Goal: Information Seeking & Learning: Compare options

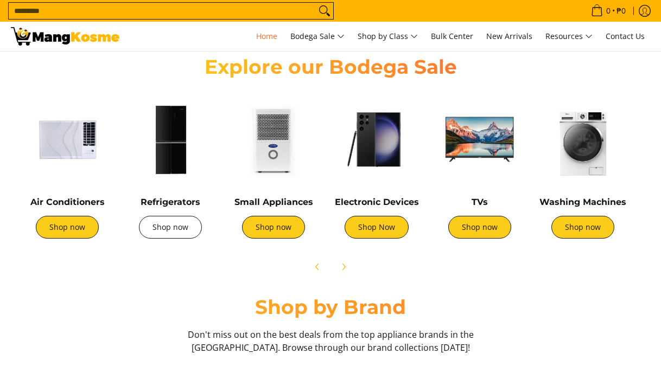
scroll to position [380, 0]
click at [146, 229] on link "Shop now" at bounding box center [170, 227] width 63 height 23
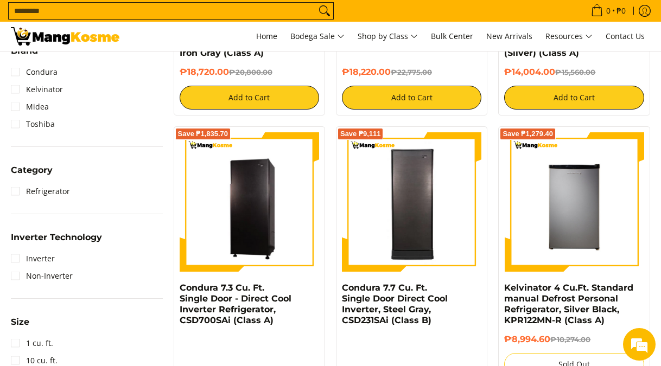
scroll to position [434, 0]
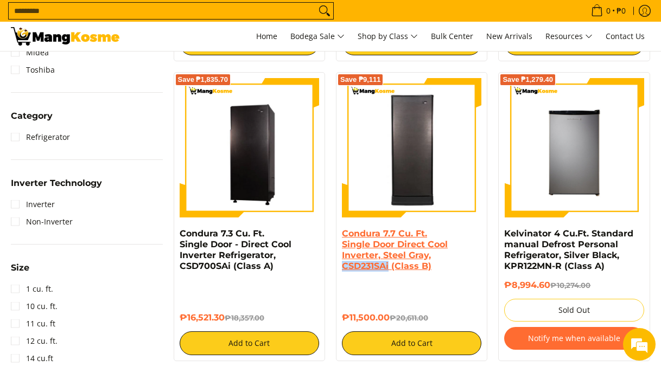
drag, startPoint x: 389, startPoint y: 261, endPoint x: 440, endPoint y: 259, distance: 50.5
click at [440, 259] on div "Condura 7.7 Cu. Ft. Single Door Direct Cool Inverter, Steel Gray, CSD231SAi (Cl…" at bounding box center [411, 254] width 139 height 52
copy link "CSD231SAi"
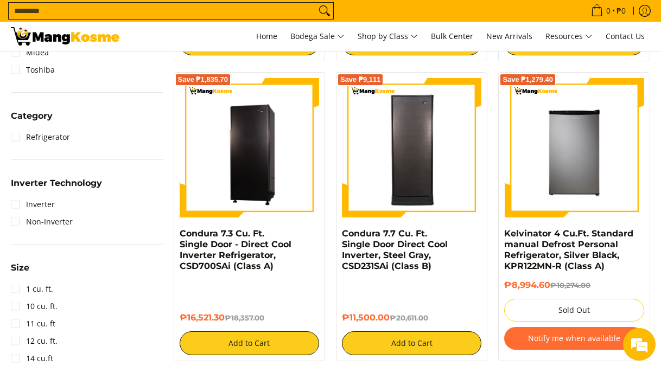
click at [491, 341] on div "Save ₱9,111 Condura 7.7 Cu. Ft. Single Door Direct Cool Inverter, Steel Gray, C…" at bounding box center [411, 216] width 162 height 289
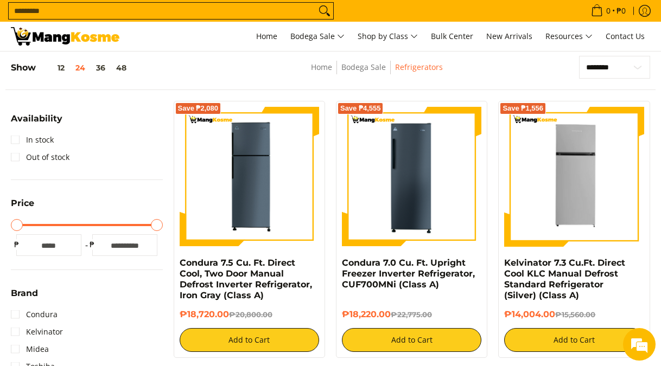
scroll to position [163, 0]
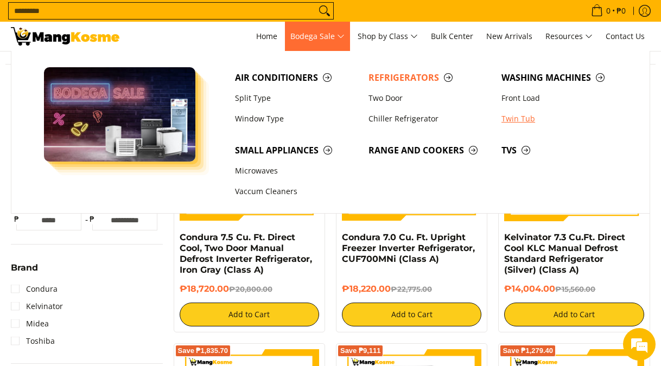
click at [519, 119] on link "Twin Tub" at bounding box center [562, 118] width 133 height 21
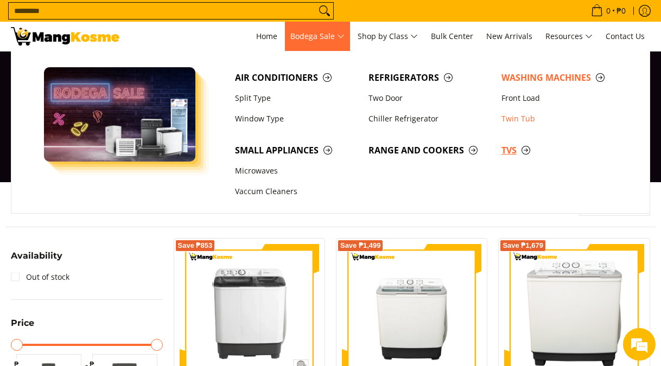
click at [526, 150] on span "TVs" at bounding box center [562, 151] width 122 height 14
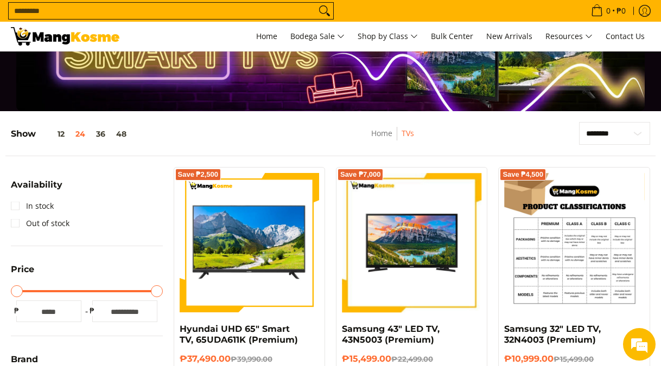
scroll to position [54, 0]
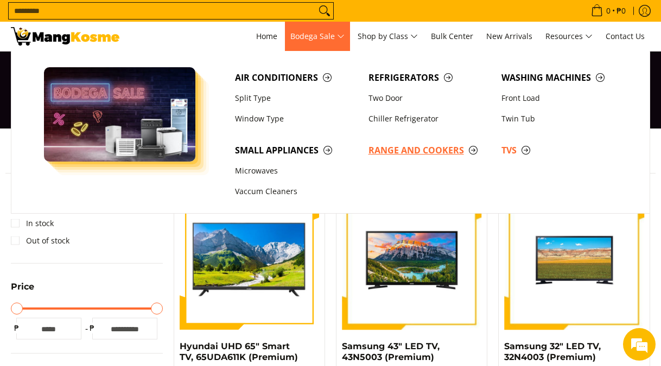
click at [474, 151] on span "Range and Cookers" at bounding box center [429, 151] width 122 height 14
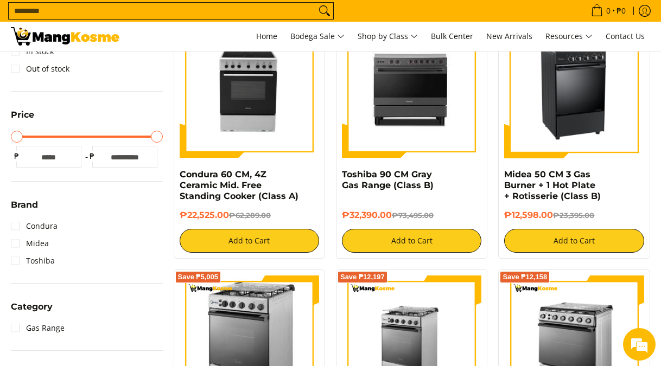
scroll to position [216, 0]
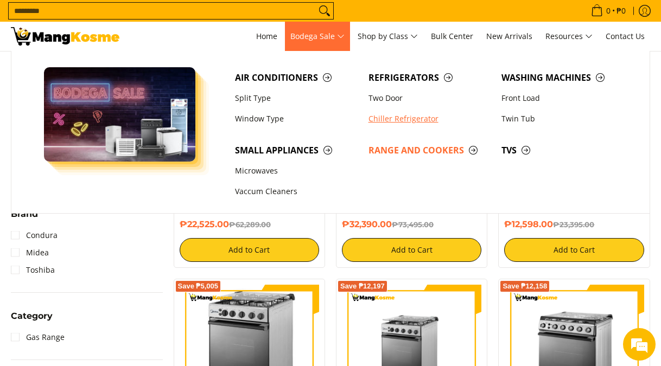
click at [415, 122] on link "Chiller Refrigerator" at bounding box center [429, 118] width 133 height 21
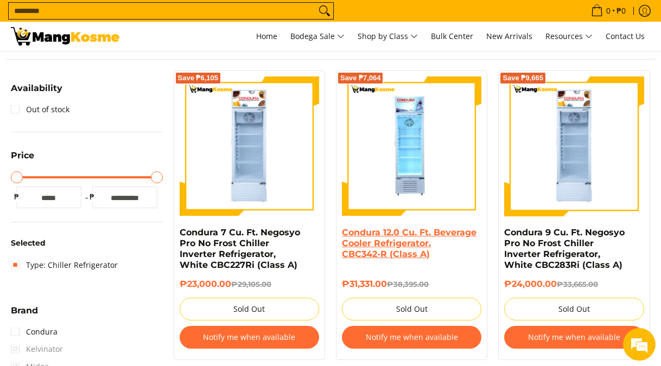
scroll to position [108, 0]
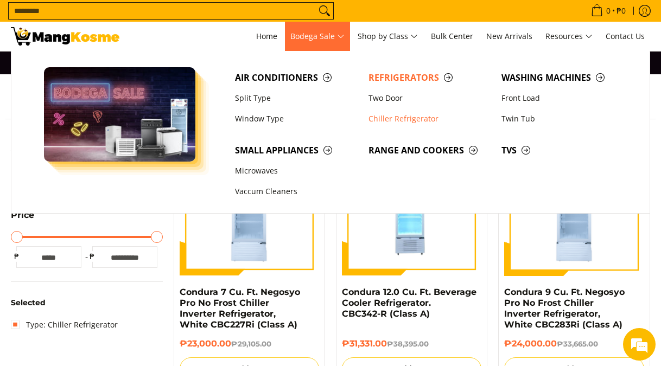
click at [334, 42] on span "Bodega Sale" at bounding box center [317, 37] width 54 height 14
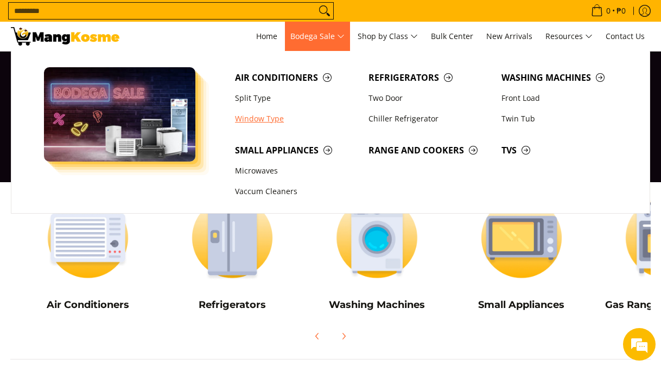
click at [264, 119] on link "Window Type" at bounding box center [295, 118] width 133 height 21
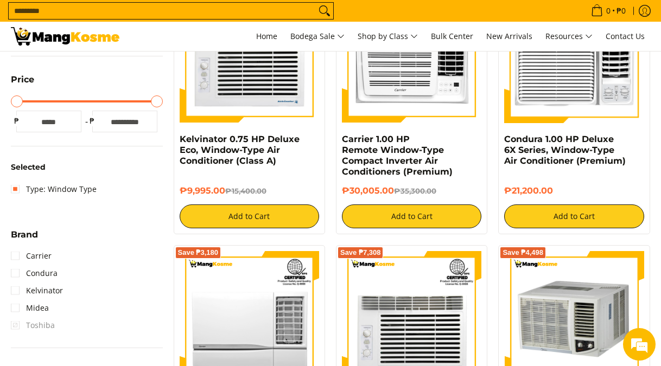
scroll to position [163, 0]
